Goal: Communication & Community: Answer question/provide support

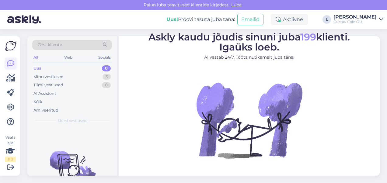
click at [9, 63] on icon at bounding box center [10, 63] width 7 height 7
click at [15, 62] on link at bounding box center [10, 63] width 11 height 11
click at [79, 73] on div "Minu vestlused 3" at bounding box center [72, 77] width 80 height 9
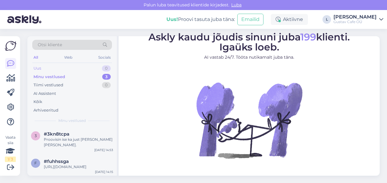
click at [76, 68] on div "Uus 0" at bounding box center [72, 68] width 80 height 9
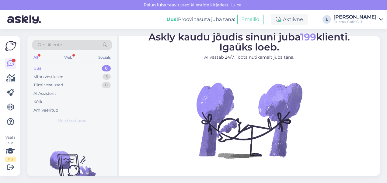
click at [40, 67] on div "Uus" at bounding box center [37, 68] width 8 height 6
click at [46, 74] on div "Minu vestlused" at bounding box center [48, 77] width 30 height 6
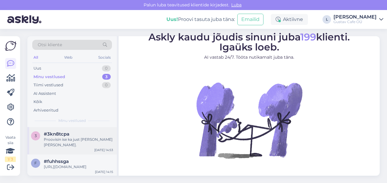
click at [77, 146] on div "3 #3kn8tcpa Proovisin ise ka just [PERSON_NAME] [PERSON_NAME]. [DATE] 14:53" at bounding box center [71, 140] width 89 height 27
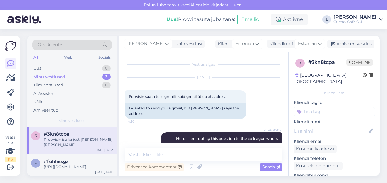
scroll to position [156, 0]
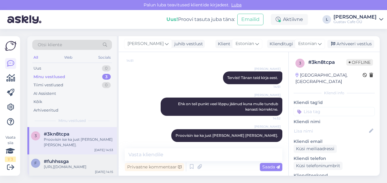
click at [97, 164] on div "[URL][DOMAIN_NAME]" at bounding box center [78, 166] width 69 height 5
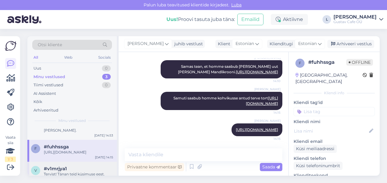
scroll to position [22, 0]
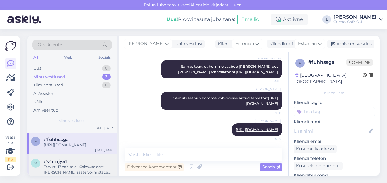
click at [77, 159] on div "#v1mrjya1" at bounding box center [78, 161] width 69 height 5
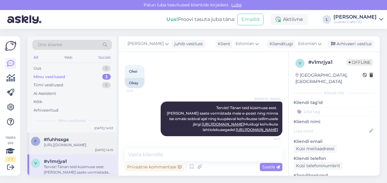
click at [74, 142] on div "[URL][DOMAIN_NAME]" at bounding box center [78, 144] width 69 height 5
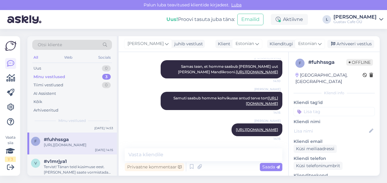
scroll to position [0, 0]
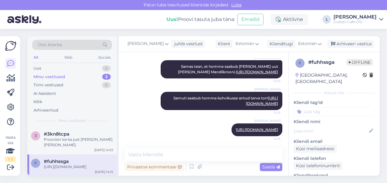
click at [74, 140] on div "Proovisin ise ka just [PERSON_NAME] [PERSON_NAME]." at bounding box center [78, 142] width 69 height 11
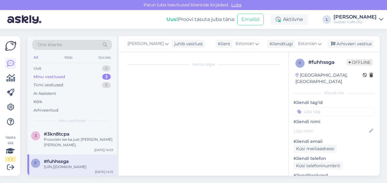
drag, startPoint x: 44, startPoint y: 69, endPoint x: 52, endPoint y: 77, distance: 11.0
click at [45, 70] on div "Uus 0" at bounding box center [72, 68] width 80 height 9
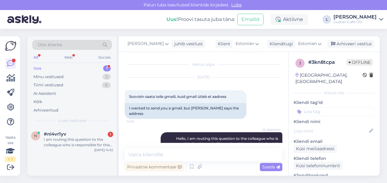
scroll to position [156, 0]
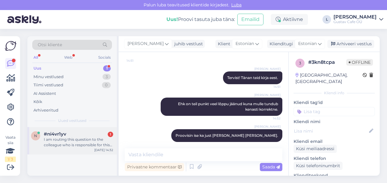
click at [96, 142] on div "I am routing this question to the colleague who is responsible for this topic. …" at bounding box center [78, 142] width 69 height 11
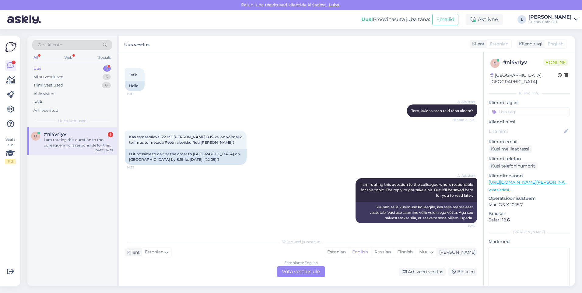
scroll to position [0, 0]
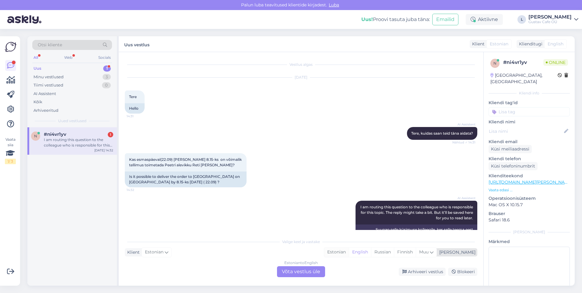
click at [349, 183] on div "Estonian" at bounding box center [336, 251] width 25 height 9
click at [312, 183] on div "Estonian to Estonian Võta vestlus üle" at bounding box center [301, 271] width 48 height 11
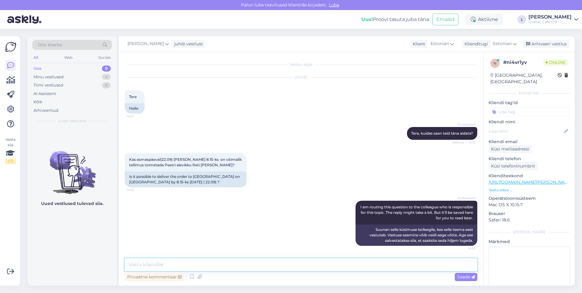
click at [283, 183] on textarea at bounding box center [301, 264] width 352 height 13
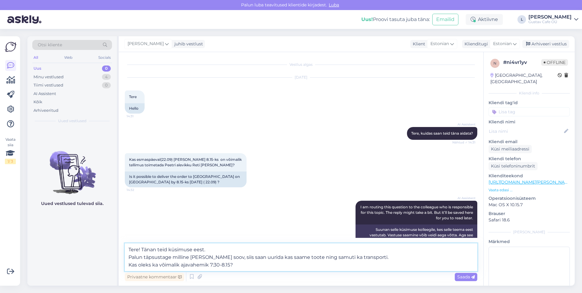
type textarea "Tere! Tänan teid küsimuse eest. Palun täpsustage milline [PERSON_NAME] soov, si…"
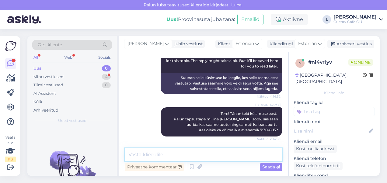
scroll to position [178, 0]
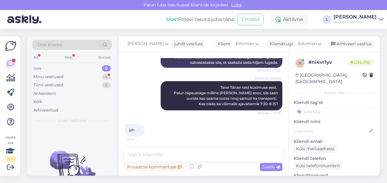
click at [164, 127] on div "jah 14:54" at bounding box center [204, 130] width 158 height 26
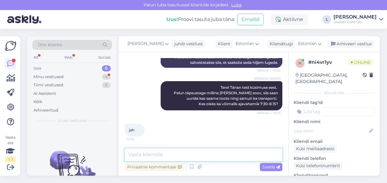
click at [170, 155] on textarea at bounding box center [204, 154] width 158 height 13
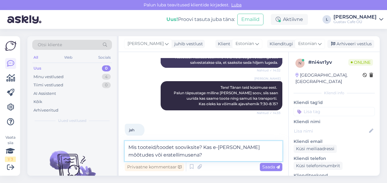
paste textarea "[URL][DOMAIN_NAME]"
type textarea "Mis tooteid/toodet sooviksite? Kas e-[PERSON_NAME] mõõtudes või eratellimusena?…"
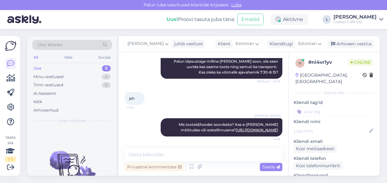
scroll to position [235, 0]
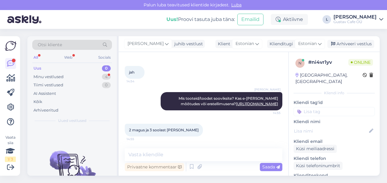
click at [211, 132] on div "2 magus ja 3 soolast [PERSON_NAME] 14:55" at bounding box center [204, 130] width 158 height 26
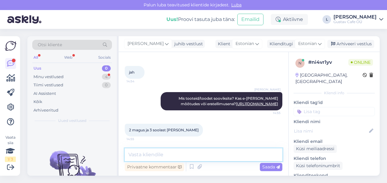
click at [189, 154] on textarea at bounding box center [204, 154] width 158 height 13
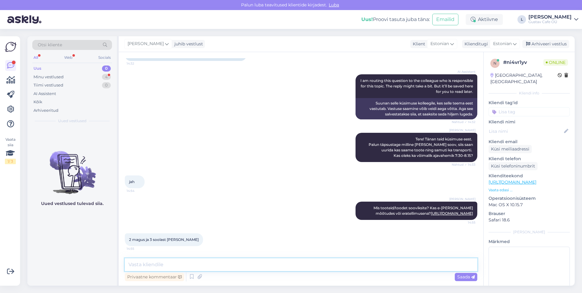
scroll to position [126, 0]
click at [181, 183] on textarea at bounding box center [301, 264] width 352 height 13
click at [198, 183] on div "[PERSON_NAME] tooteid/[PERSON_NAME]? Kas e-[PERSON_NAME] mõõtudes või eratellim…" at bounding box center [301, 211] width 352 height 32
click at [166, 183] on textarea at bounding box center [301, 264] width 352 height 13
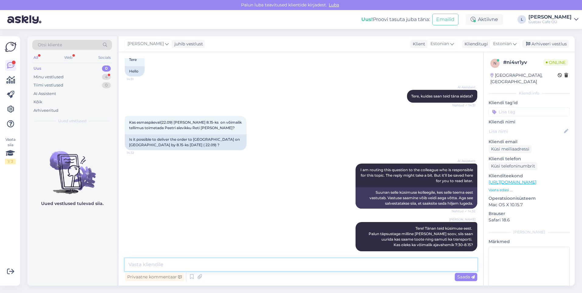
scroll to position [0, 0]
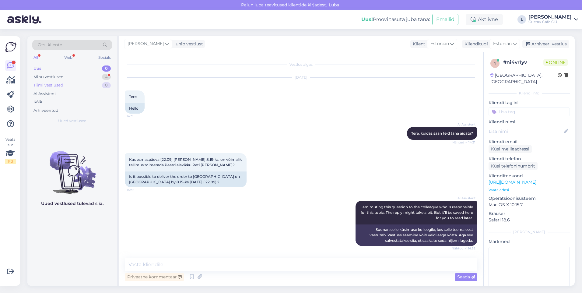
click at [54, 85] on div "Tiimi vestlused" at bounding box center [48, 85] width 30 height 6
click at [56, 78] on div "Minu vestlused" at bounding box center [48, 77] width 30 height 6
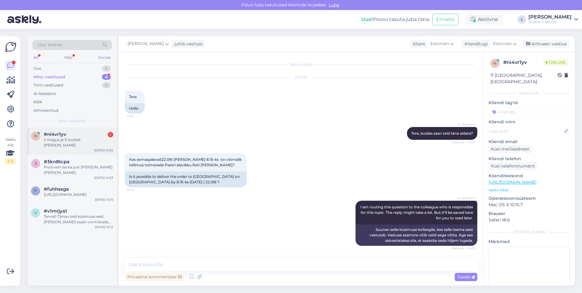
click at [79, 141] on div "2 magus ja 3 soolast [PERSON_NAME]" at bounding box center [78, 142] width 69 height 11
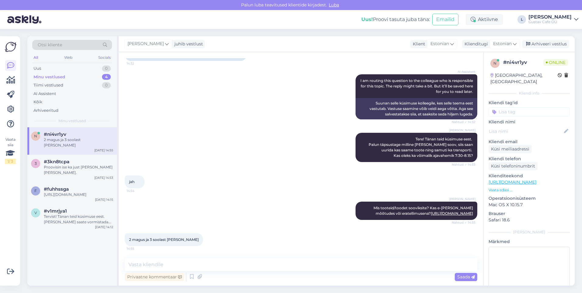
click at [241, 183] on div "[PERSON_NAME] tooteid/[PERSON_NAME]? Kas e-[PERSON_NAME] mõõtudes või eratellim…" at bounding box center [301, 211] width 352 height 32
click at [206, 183] on textarea at bounding box center [301, 264] width 352 height 13
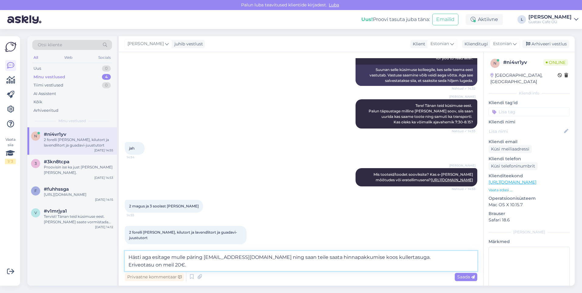
scroll to position [0, 0]
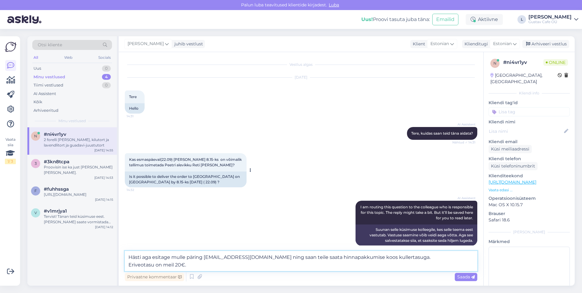
type textarea "Hästi aga esitage mulle päring [EMAIL_ADDRESS][DOMAIN_NAME] ning saan teile saa…"
click at [194, 164] on span "Kas esmaspäeval(22.09) [PERSON_NAME] 8.15-ks on võimalik tellimus toimetada Pee…" at bounding box center [185, 162] width 113 height 10
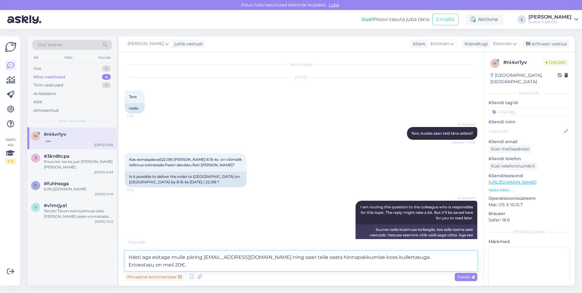
drag, startPoint x: 206, startPoint y: 263, endPoint x: 205, endPoint y: 246, distance: 17.1
click at [206, 183] on textarea "Hästi aga esitage mulle päring [EMAIL_ADDRESS][DOMAIN_NAME] ning saan teile saa…" at bounding box center [301, 261] width 352 height 20
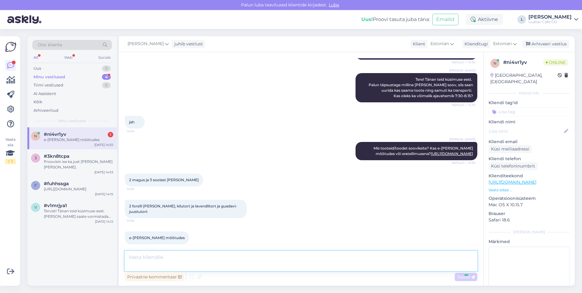
scroll to position [216, 0]
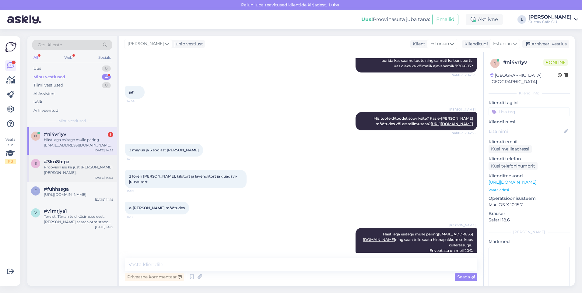
click at [87, 170] on div "3 #3kn8tcpa Proovisin ise ka just [PERSON_NAME] [PERSON_NAME]. [DATE] 14:53" at bounding box center [71, 168] width 89 height 27
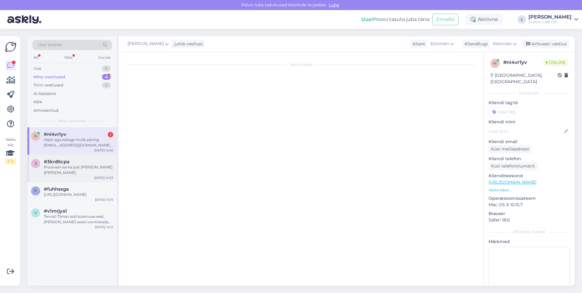
scroll to position [47, 0]
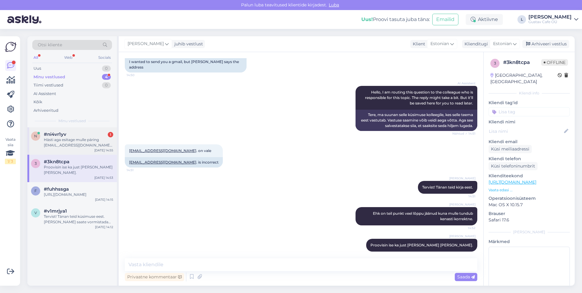
click at [77, 143] on div "Hästi aga esitage mulle päring [EMAIL_ADDRESS][DOMAIN_NAME] ning saan teile saa…" at bounding box center [78, 142] width 69 height 11
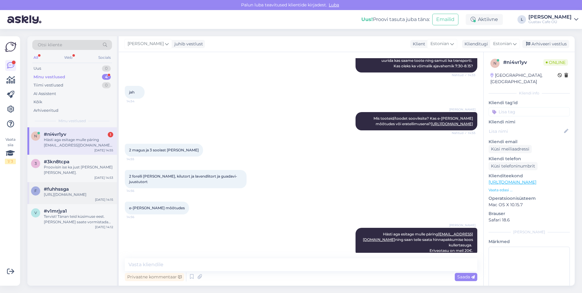
click at [71, 182] on div "f #fuhhssga [URL][DOMAIN_NAME] [DATE] 14:15" at bounding box center [71, 193] width 89 height 22
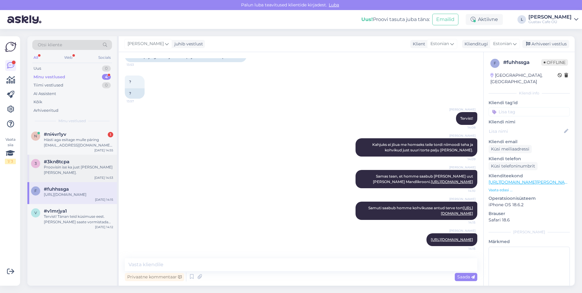
click at [73, 155] on div "3 #3kn8tcpa Proovisin ise ka just [PERSON_NAME] [PERSON_NAME]. [DATE] 14:53" at bounding box center [71, 168] width 89 height 27
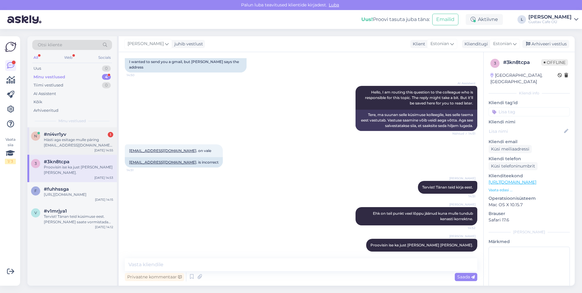
click at [74, 138] on div "Hästi aga esitage mulle päring [EMAIL_ADDRESS][DOMAIN_NAME] ning saan teile saa…" at bounding box center [78, 142] width 69 height 11
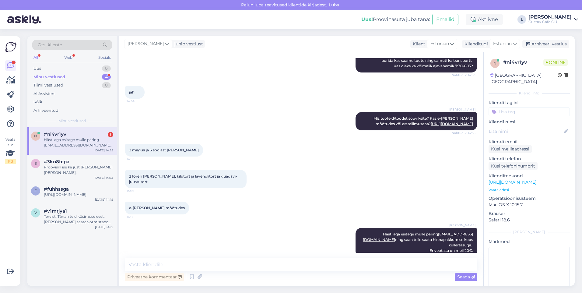
drag, startPoint x: 69, startPoint y: 196, endPoint x: 73, endPoint y: 232, distance: 35.8
click at [69, 183] on div "f #fuhhssga [URL][DOMAIN_NAME] [DATE] 14:15" at bounding box center [71, 193] width 89 height 22
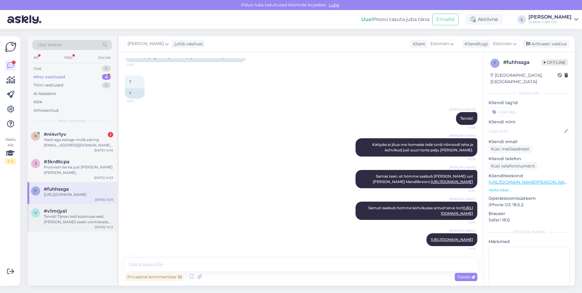
click at [70, 183] on div "Tervist! Tänan teid küsimuse eest. [PERSON_NAME] saate vormistada meie e-poest …" at bounding box center [78, 219] width 69 height 11
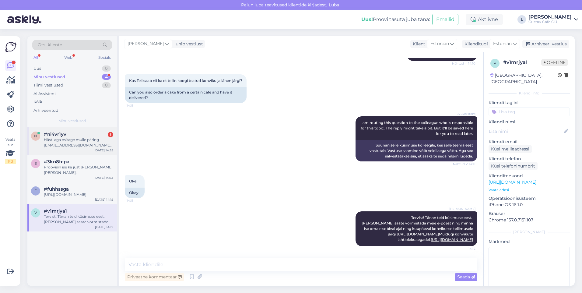
click at [89, 142] on div "Hästi aga esitage mulle päring [EMAIL_ADDRESS][DOMAIN_NAME] ning saan teile saa…" at bounding box center [78, 142] width 69 height 11
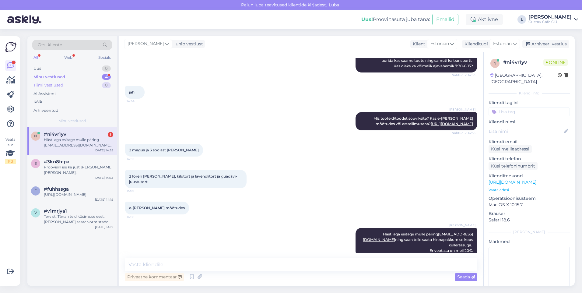
click at [81, 85] on div "Tiimi vestlused 0" at bounding box center [72, 85] width 80 height 9
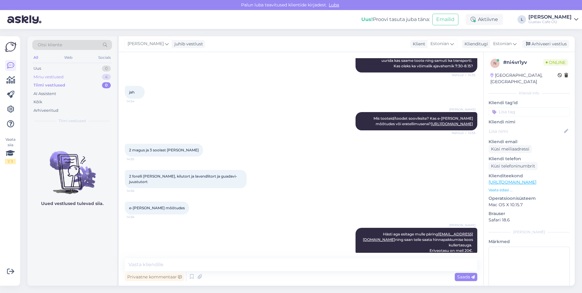
click at [74, 73] on div "Minu vestlused 4" at bounding box center [72, 77] width 80 height 9
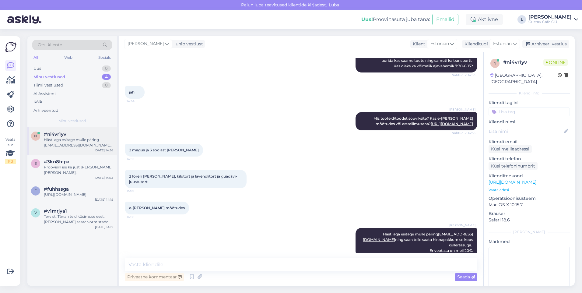
click at [74, 135] on div "#ni4vr1yv" at bounding box center [78, 133] width 69 height 5
click at [241, 183] on textarea at bounding box center [301, 264] width 352 height 13
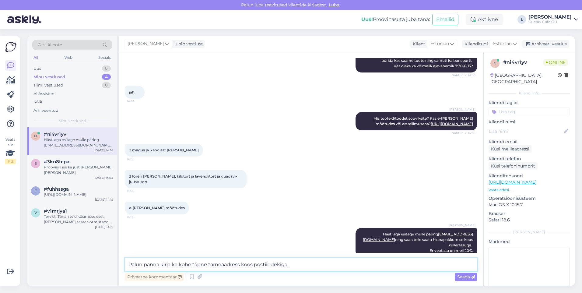
type textarea "Palun panna kirja ka kohe täpne tarneaadress koos postiindekiga."
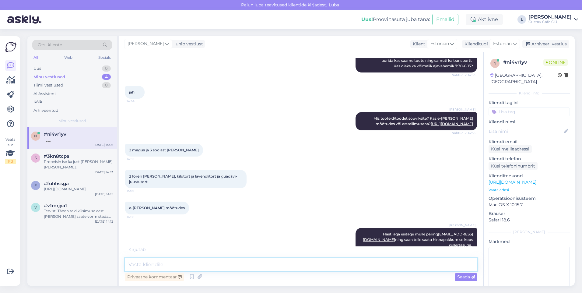
scroll to position [247, 0]
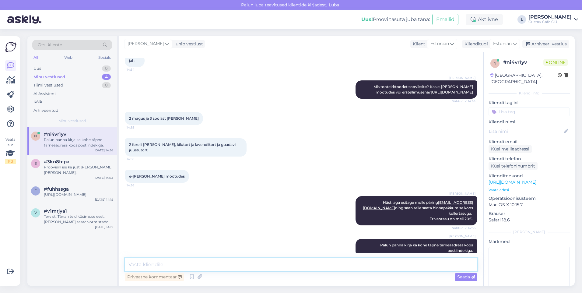
click at [240, 183] on textarea at bounding box center [301, 264] width 352 height 13
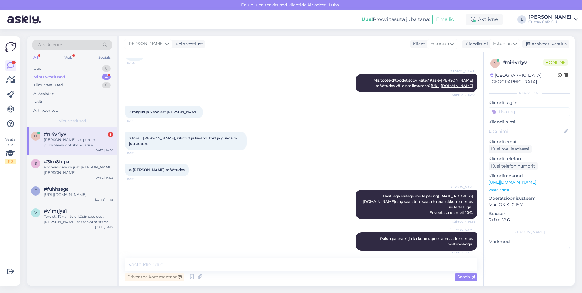
scroll to position [279, 0]
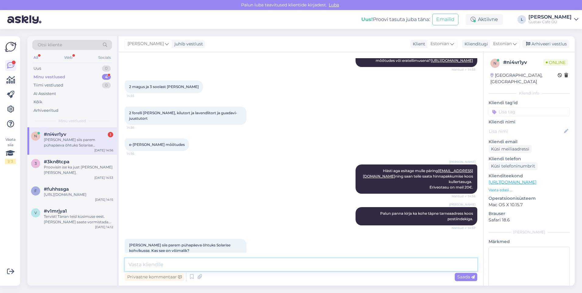
click at [183, 183] on textarea at bounding box center [301, 264] width 352 height 13
click at [162, 183] on textarea at bounding box center [301, 264] width 352 height 13
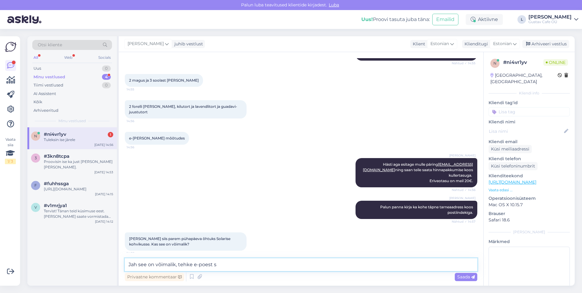
scroll to position [305, 0]
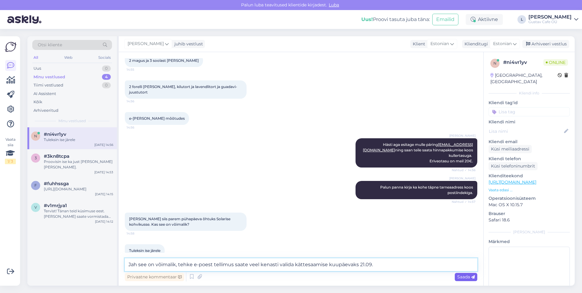
type textarea "Jah see on võimalik, tehke e-poest tellimus saate veel kenasti valida kättesaam…"
click at [387, 183] on span "Saada" at bounding box center [466, 276] width 18 height 5
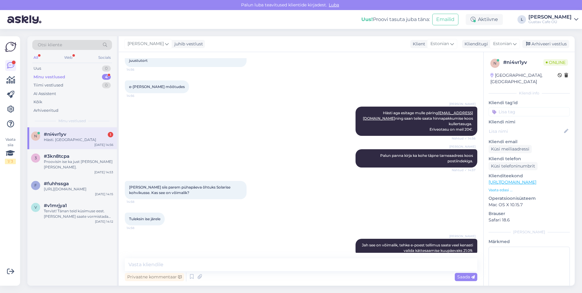
scroll to position [363, 0]
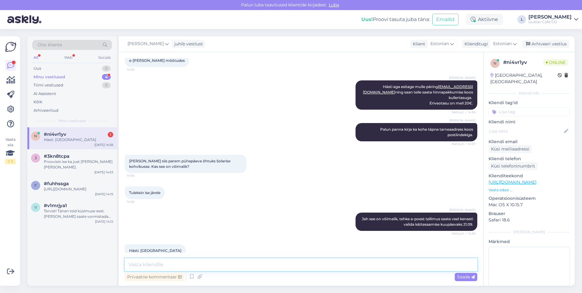
drag, startPoint x: 169, startPoint y: 270, endPoint x: 167, endPoint y: 267, distance: 3.7
click at [169, 183] on textarea at bounding box center [301, 264] width 352 height 13
type textarea "Tänud teilegi uurimast."
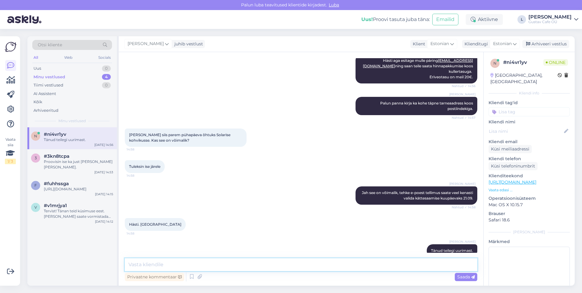
click at [166, 183] on textarea at bounding box center [301, 264] width 352 height 13
type textarea "Kaunist päeva jätku!"
click at [387, 183] on span "Saada" at bounding box center [466, 276] width 18 height 5
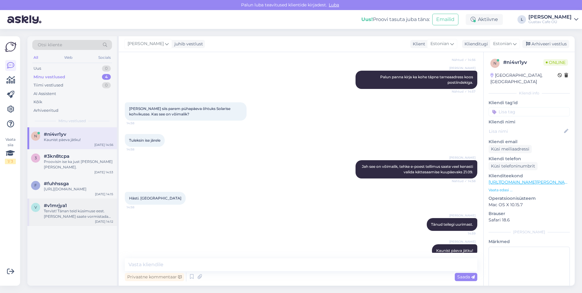
click at [62, 183] on div "v #v1mrjya1 Tervist! Tänan teid küsimuse eest. [PERSON_NAME] saate vormistada m…" at bounding box center [71, 211] width 89 height 27
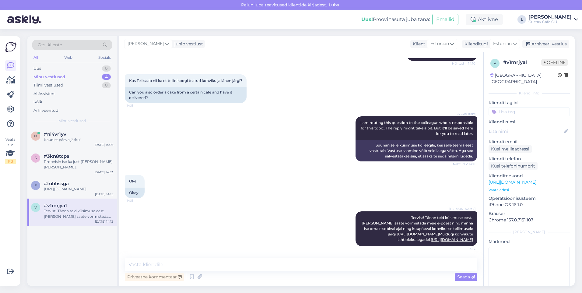
scroll to position [90, 0]
click at [270, 151] on div "AI Assistent I am routing this question to the colleague who is responsible for…" at bounding box center [301, 139] width 352 height 58
click at [82, 183] on div "[URL][DOMAIN_NAME]" at bounding box center [78, 188] width 69 height 5
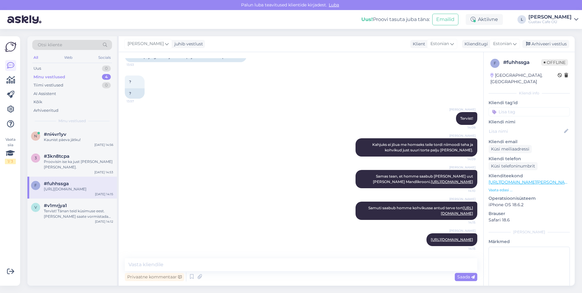
click at [212, 179] on div "[PERSON_NAME] tean, et homme saabub [PERSON_NAME] uut [PERSON_NAME] Mandlikroon…" at bounding box center [301, 179] width 352 height 32
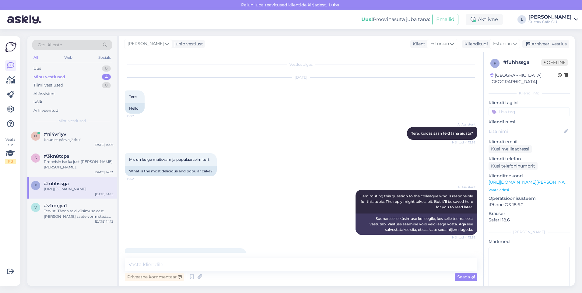
scroll to position [152, 0]
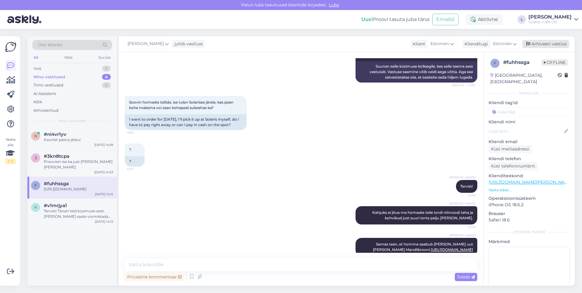
click at [387, 47] on div "Arhiveeri vestlus" at bounding box center [545, 44] width 47 height 8
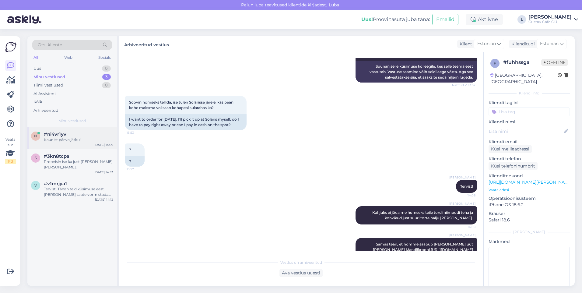
click at [89, 144] on div "n #ni4vr1yv Kaunist päeva jätku! [DATE] 14:59" at bounding box center [71, 138] width 89 height 22
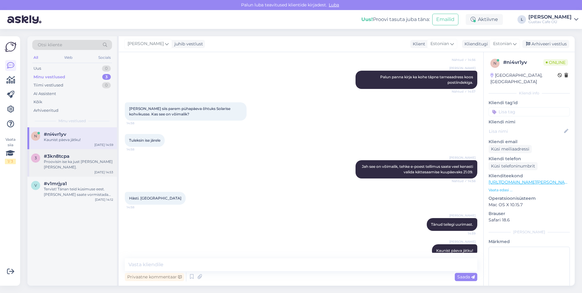
click at [89, 159] on div "Proovisin ise ka just [PERSON_NAME] [PERSON_NAME]." at bounding box center [78, 164] width 69 height 11
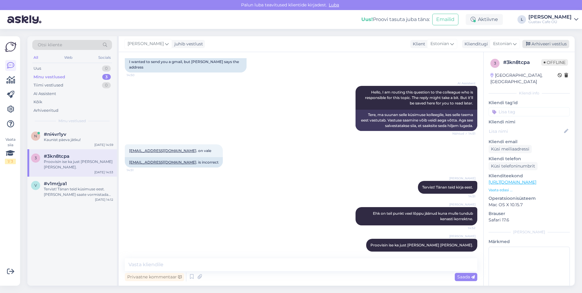
click at [387, 43] on div "Arhiveeri vestlus" at bounding box center [545, 44] width 47 height 8
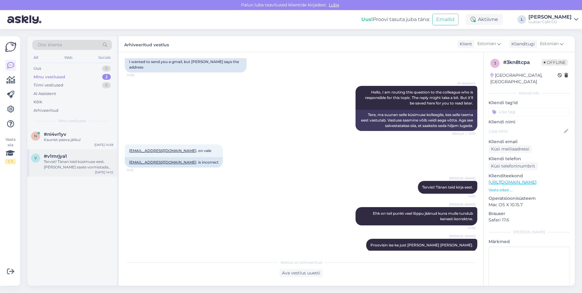
click at [86, 171] on div "v #v1mrjya1 Tervist! Tänan teid küsimuse eest. [PERSON_NAME] saate vormistada m…" at bounding box center [71, 162] width 89 height 27
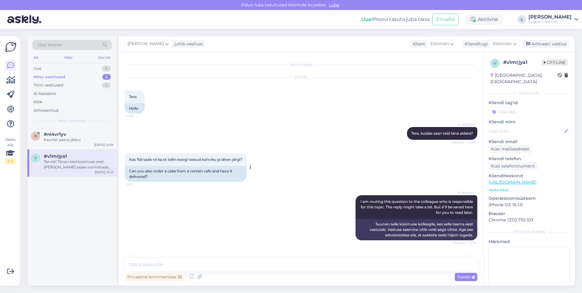
scroll to position [90, 0]
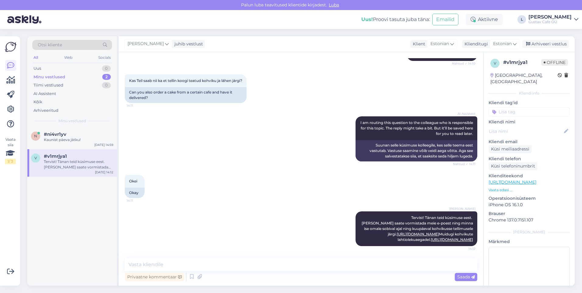
drag, startPoint x: 549, startPoint y: 45, endPoint x: 503, endPoint y: 55, distance: 47.5
click at [387, 44] on div "Arhiveeri vestlus" at bounding box center [545, 44] width 47 height 8
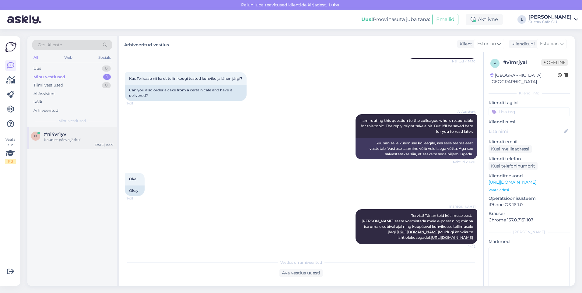
click at [78, 141] on div "Kaunist päeva jätku!" at bounding box center [78, 139] width 69 height 5
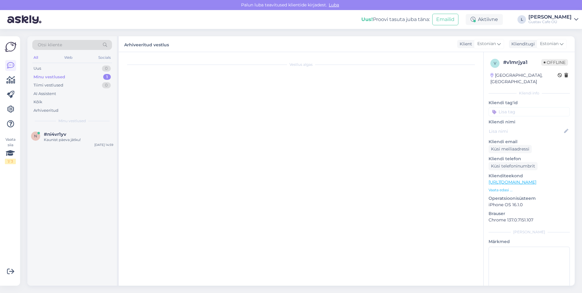
scroll to position [415, 0]
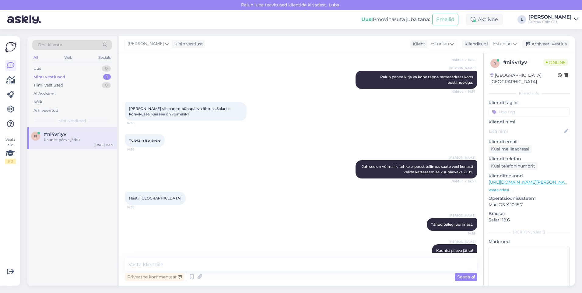
click at [310, 183] on div "Hästi. Aitäh 14:58" at bounding box center [301, 198] width 352 height 26
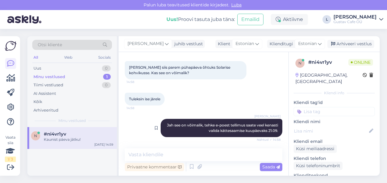
scroll to position [525, 0]
